Goal: Task Accomplishment & Management: Manage account settings

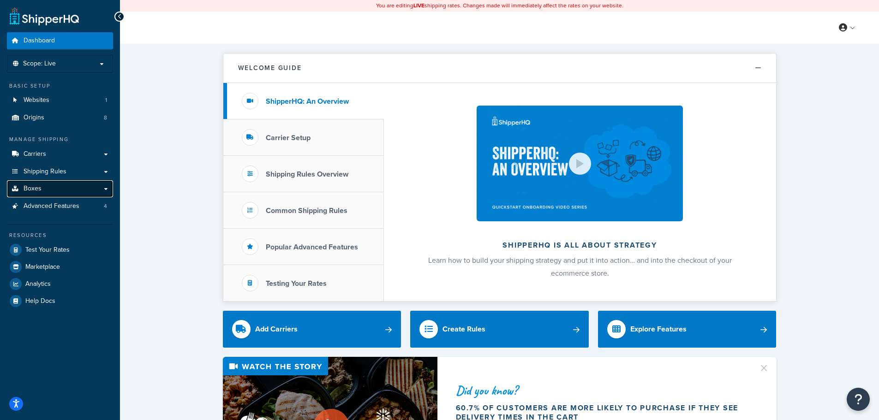
click at [38, 195] on link "Boxes" at bounding box center [60, 188] width 106 height 17
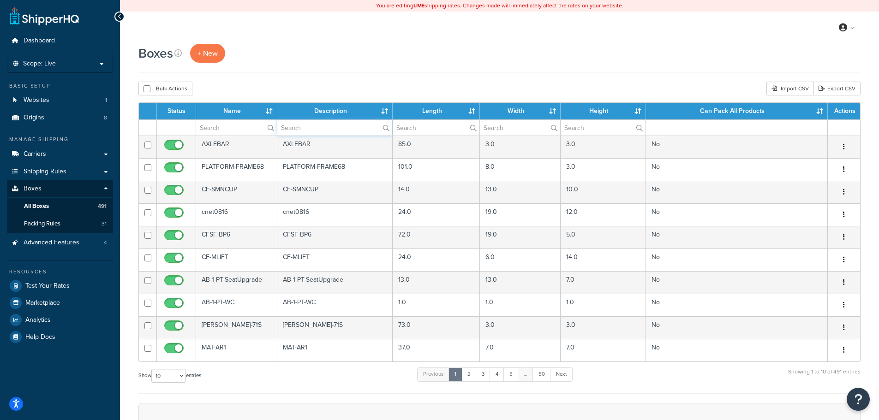
click at [295, 132] on input "text" at bounding box center [334, 128] width 115 height 16
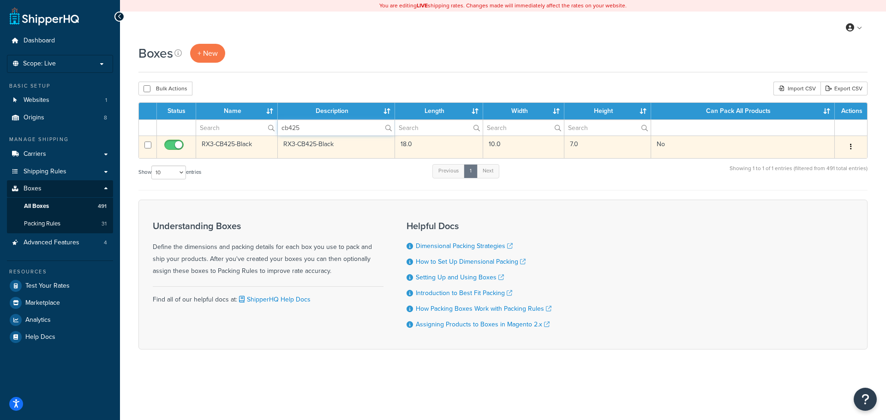
type input "cb425"
click at [305, 147] on td "RX3-CB425-Black" at bounding box center [336, 147] width 117 height 23
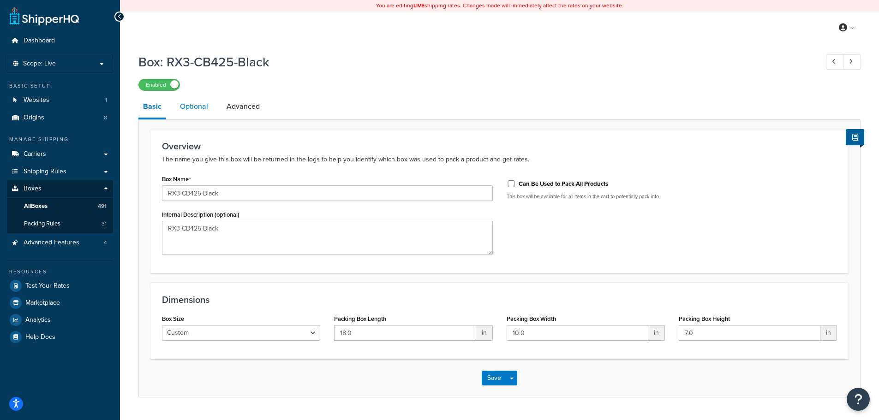
click at [199, 105] on link "Optional" at bounding box center [193, 107] width 37 height 22
